Goal: Navigation & Orientation: Find specific page/section

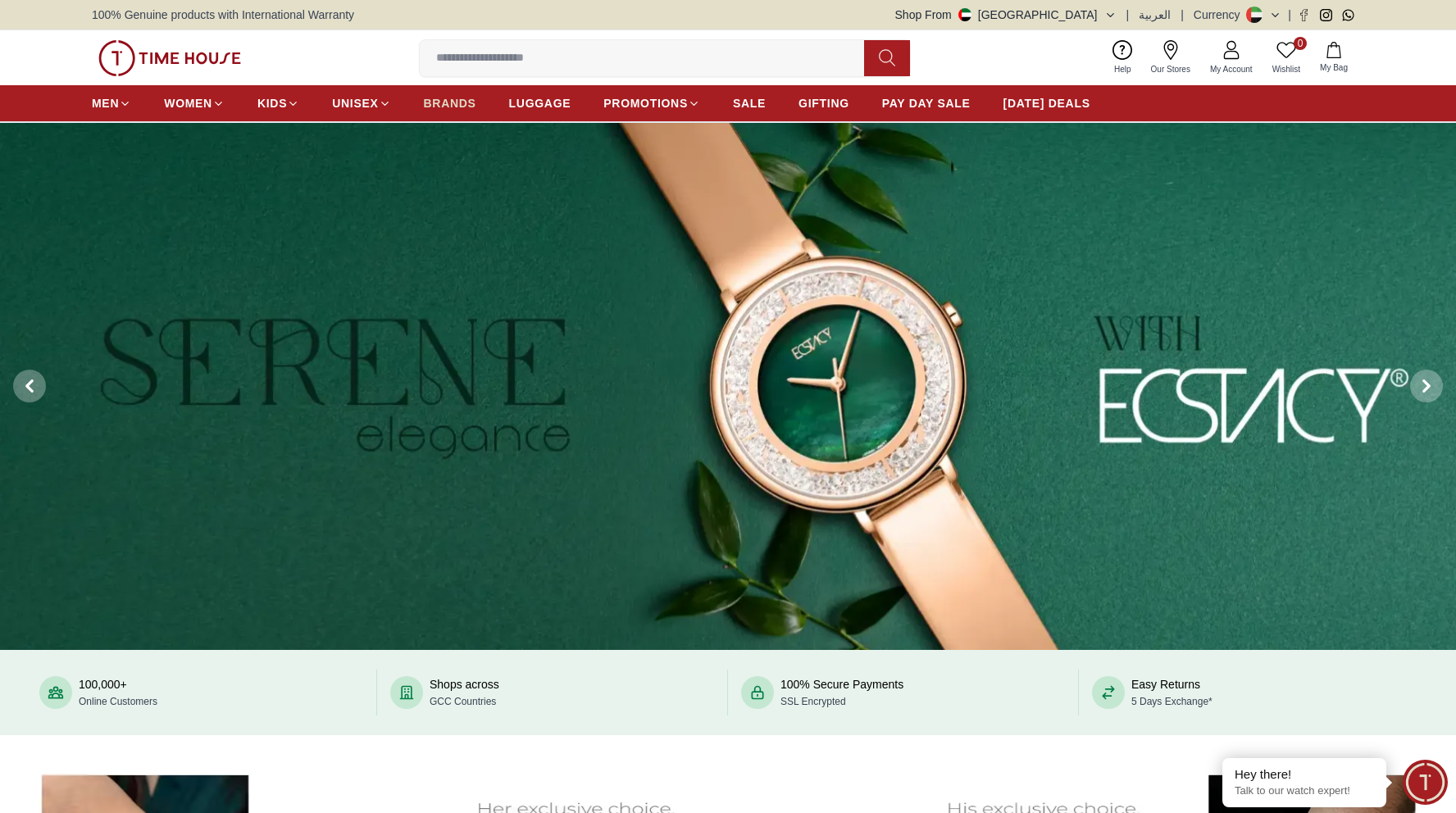
click at [452, 102] on span "BRANDS" at bounding box center [450, 104] width 52 height 17
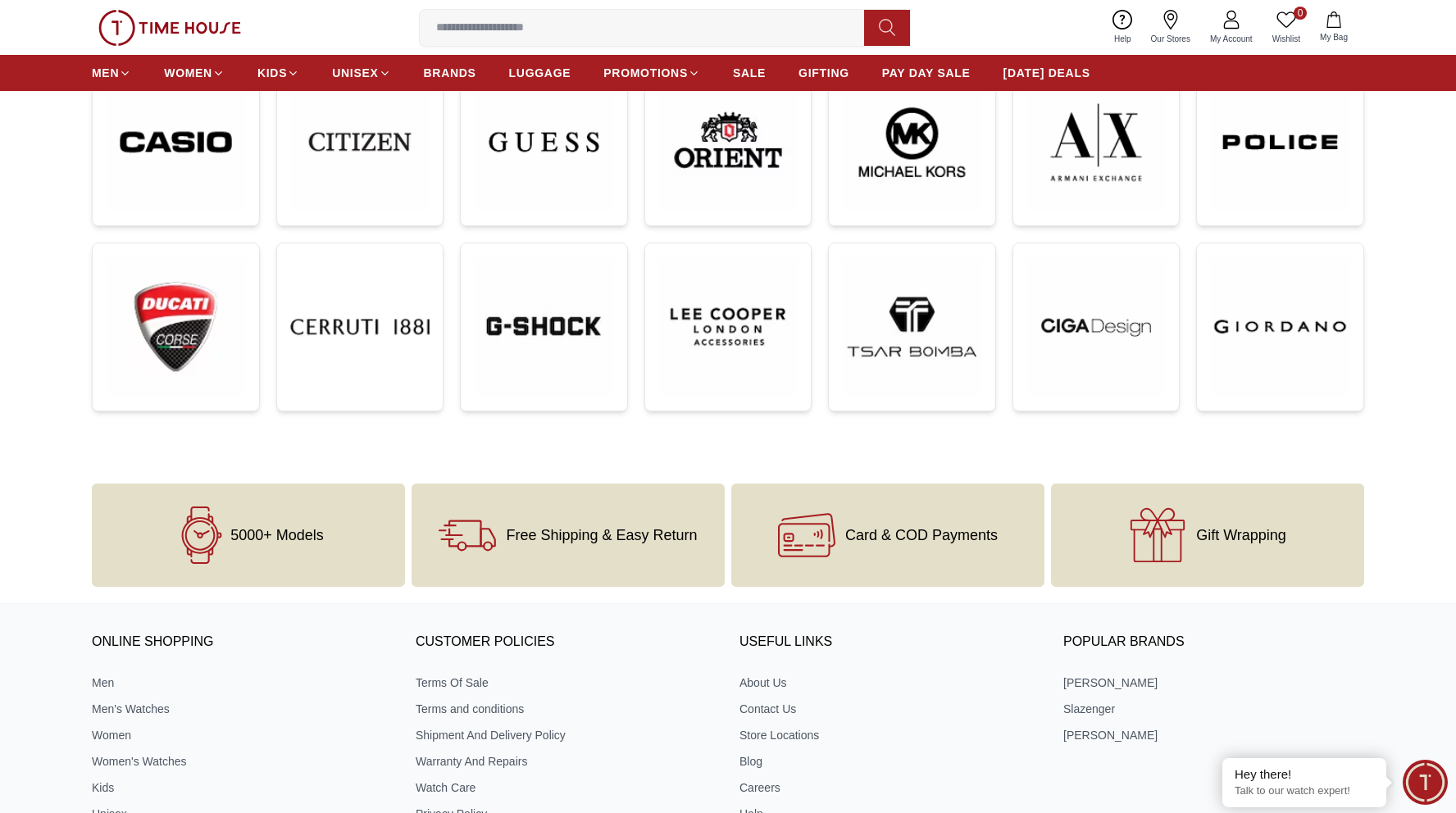
scroll to position [758, 0]
